Goal: Task Accomplishment & Management: Use online tool/utility

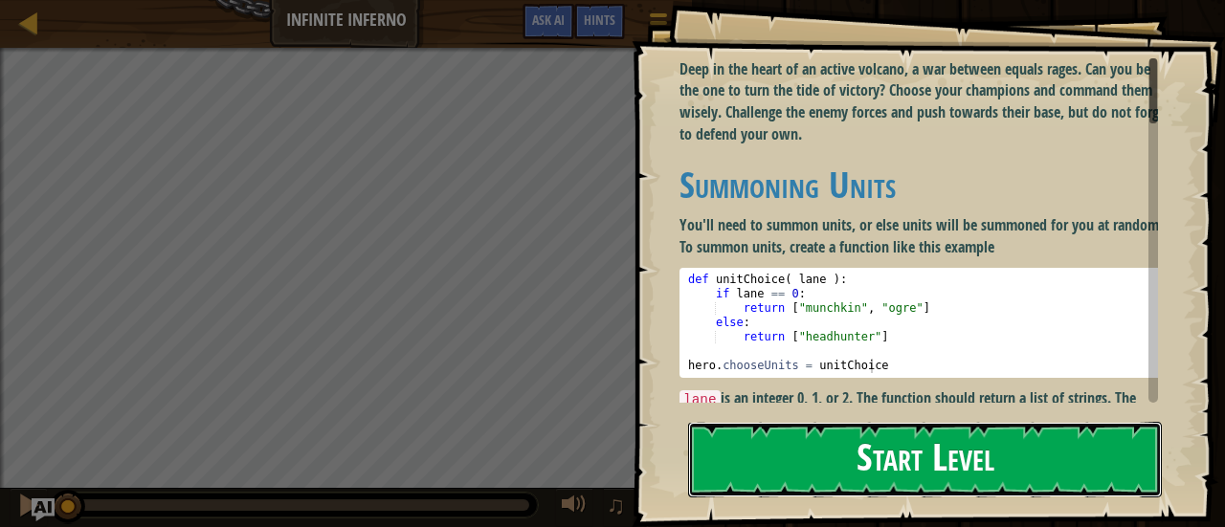
click at [958, 467] on button "Start Level" at bounding box center [925, 460] width 474 height 76
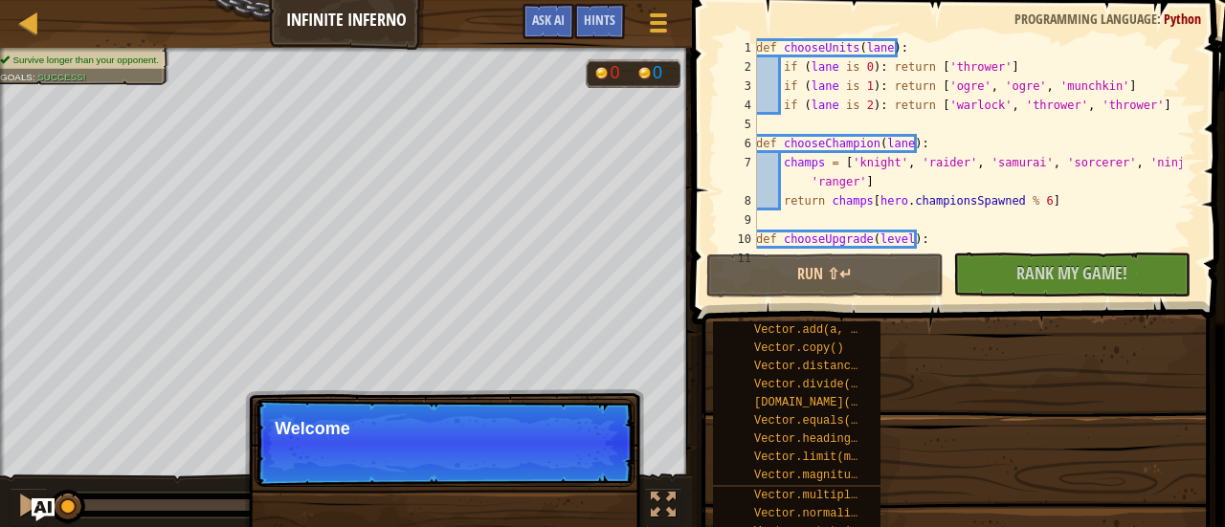
click at [872, 458] on div "Vector.add(a, b) Vector.copy() Vector.distance(other) Vector.divide(n) [DOMAIN_…" at bounding box center [797, 404] width 168 height 164
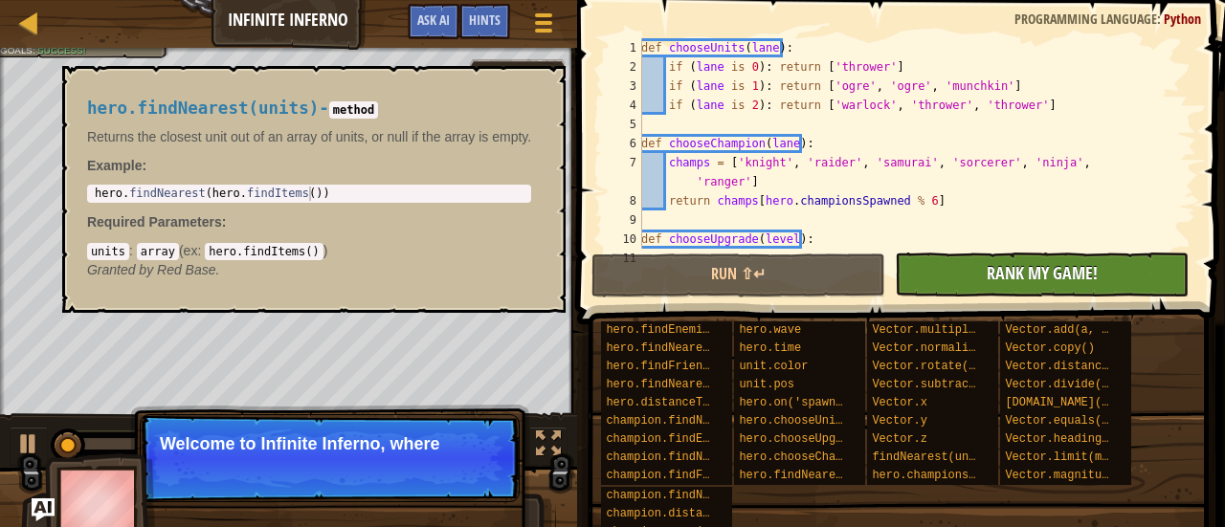
click at [1005, 400] on div "[DOMAIN_NAME](other)" at bounding box center [1061, 403] width 123 height 18
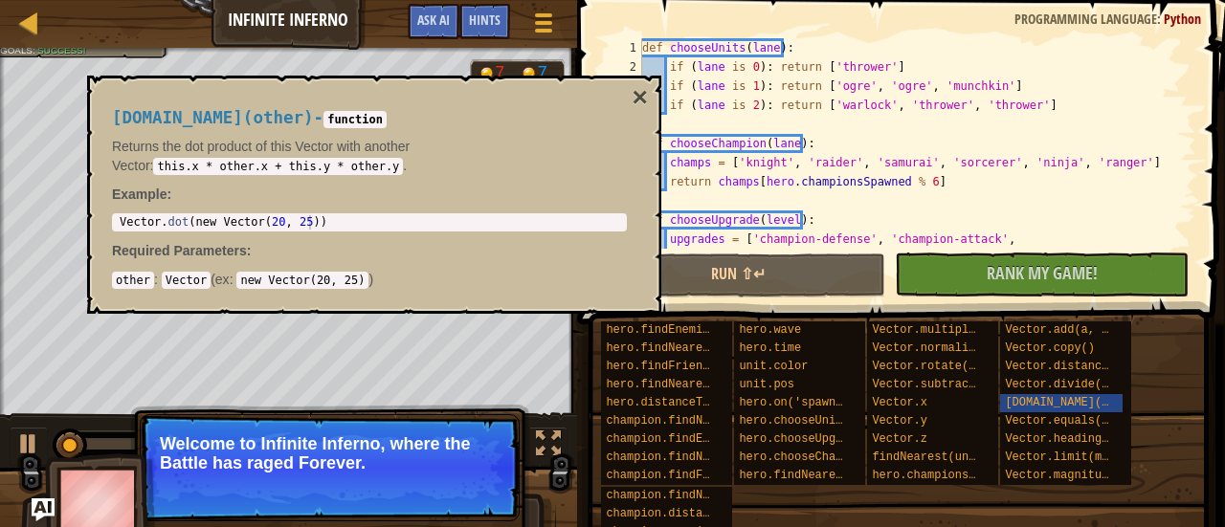
click at [302, 0] on body "Ladder Infinite Inferno Game Menu Done Hints Ask AI 1 ההההההההההההההההההההההההה…" at bounding box center [612, 0] width 1225 height 0
click at [174, 212] on div "[DOMAIN_NAME](other) - function Returns the dot product of this Vector with ano…" at bounding box center [370, 195] width 542 height 208
click at [131, 223] on div "Vector . dot ( new Vector ( 20 , 25 ))" at bounding box center [369, 236] width 507 height 43
click at [636, 93] on button "×" at bounding box center [640, 97] width 15 height 27
click at [637, 94] on div "3" at bounding box center [623, 86] width 38 height 19
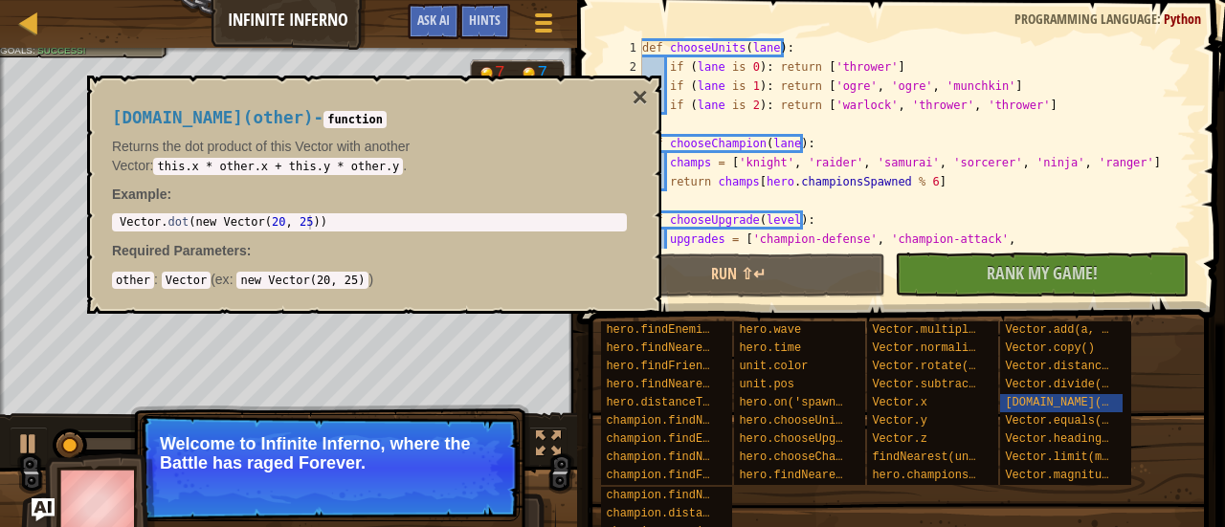
click at [648, 91] on div "def chooseUnits ( lane ) : if ( [PERSON_NAME] is 0 ) : return [ 'thrower' ] if …" at bounding box center [911, 162] width 544 height 249
click at [648, 89] on div "def chooseUnits ( lane ) : if ( [PERSON_NAME] is 0 ) : return [ 'thrower' ] if …" at bounding box center [911, 162] width 544 height 249
click at [645, 84] on div "def chooseUnits ( lane ) : if ( [PERSON_NAME] is 0 ) : return [ 'thrower' ] if …" at bounding box center [911, 143] width 544 height 211
click at [645, 84] on div "def chooseUnits ( lane ) : if ( [PERSON_NAME] is 0 ) : return [ 'thrower' ] if …" at bounding box center [911, 162] width 544 height 249
click at [655, 86] on div "def chooseUnits ( lane ) : if ( [PERSON_NAME] is 0 ) : return [ 'thrower' ] if …" at bounding box center [911, 143] width 544 height 211
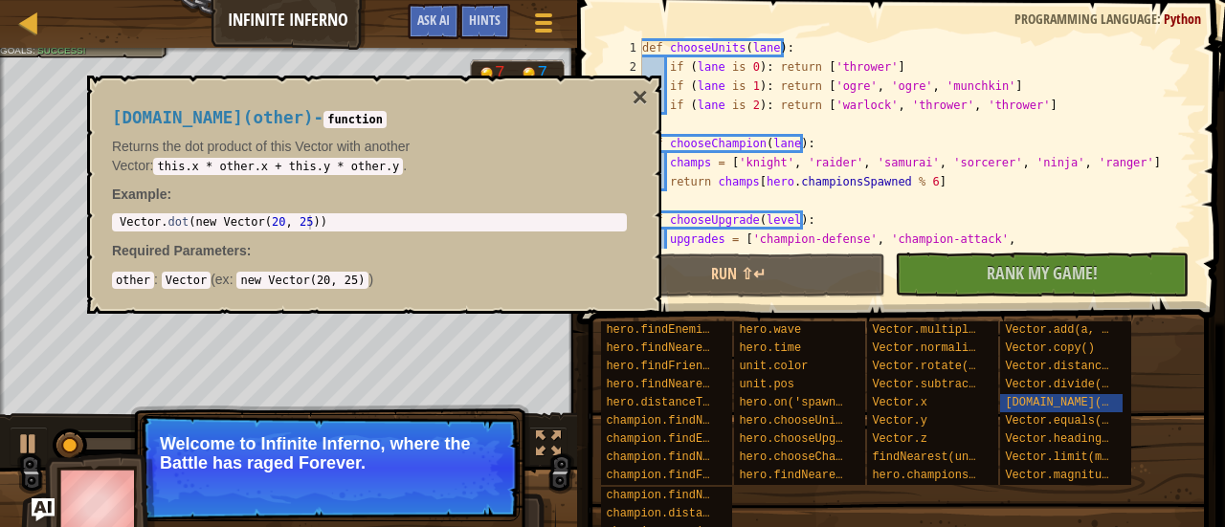
click at [655, 86] on div "def chooseUnits ( lane ) : if ( [PERSON_NAME] is 0 ) : return [ 'thrower' ] if …" at bounding box center [911, 162] width 544 height 249
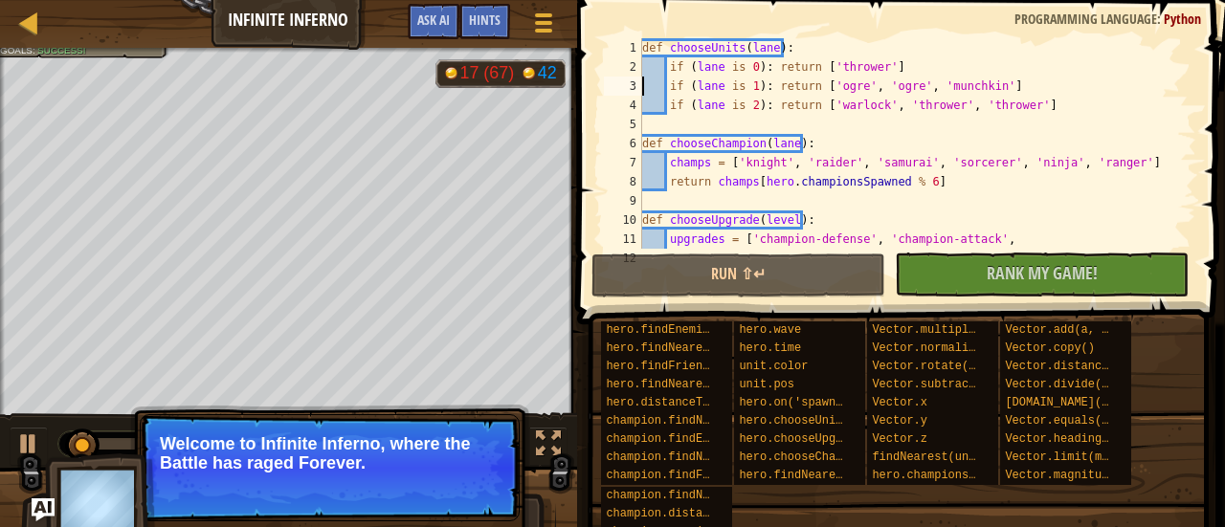
type textarea "if (lane is 1): return ['ogre', 'ogre', 'munchkin']"
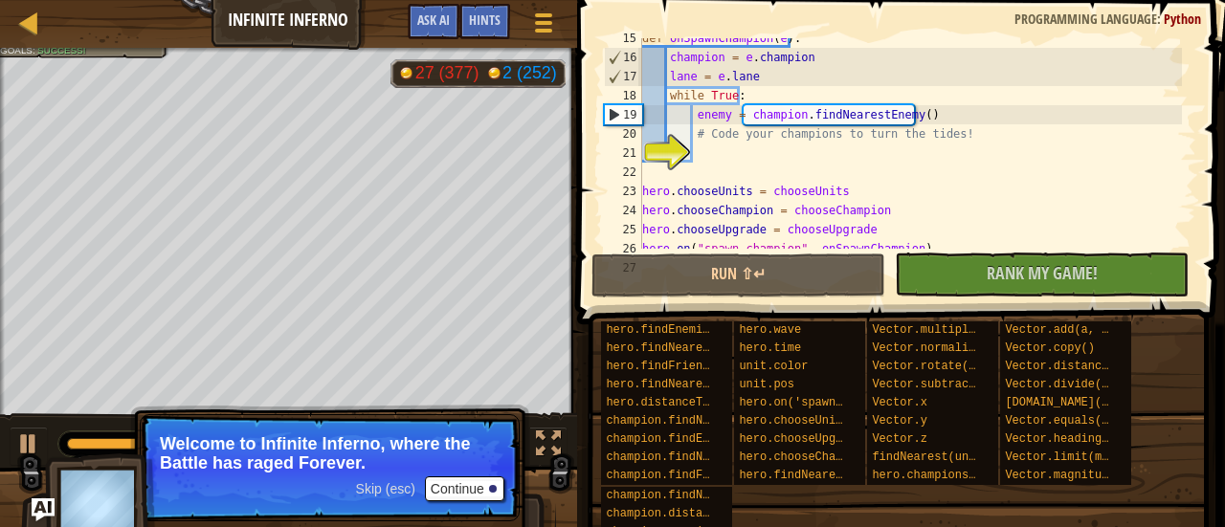
scroll to position [278, 0]
click at [382, 489] on span "Skip (esc)" at bounding box center [385, 489] width 59 height 15
click at [399, 489] on span "Skip (esc)" at bounding box center [385, 489] width 59 height 15
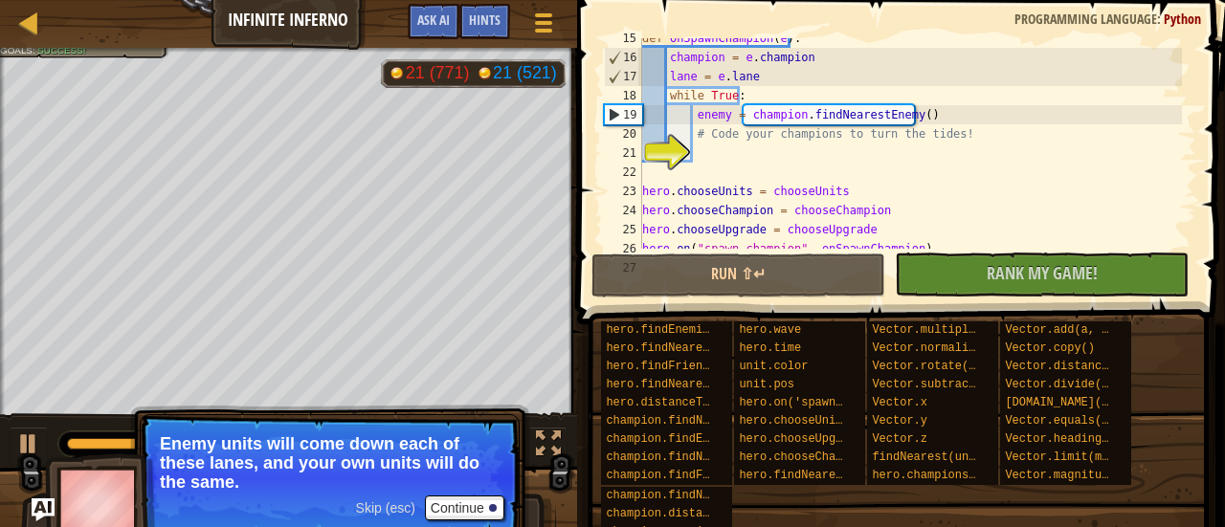
click at [396, 507] on span "Skip (esc)" at bounding box center [385, 508] width 59 height 15
